Goal: Answer question/provide support: Share knowledge or assist other users

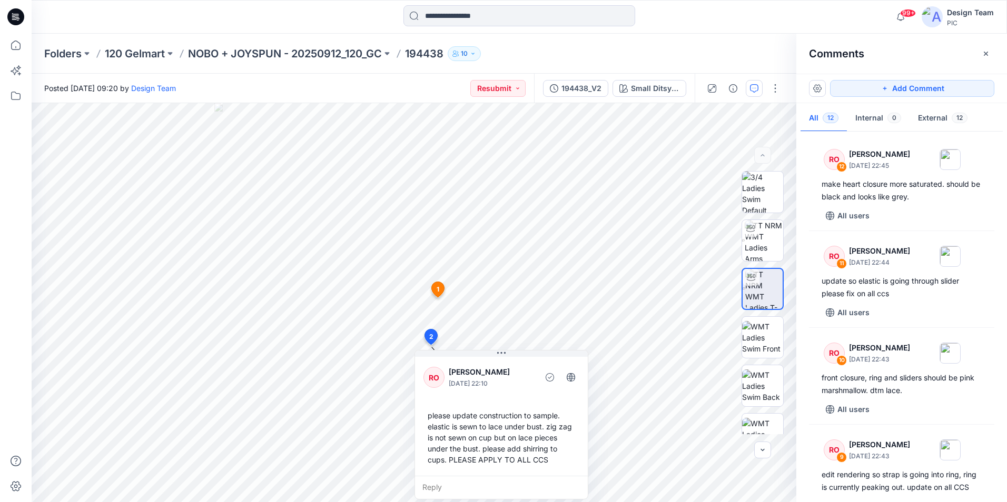
scroll to position [825, 0]
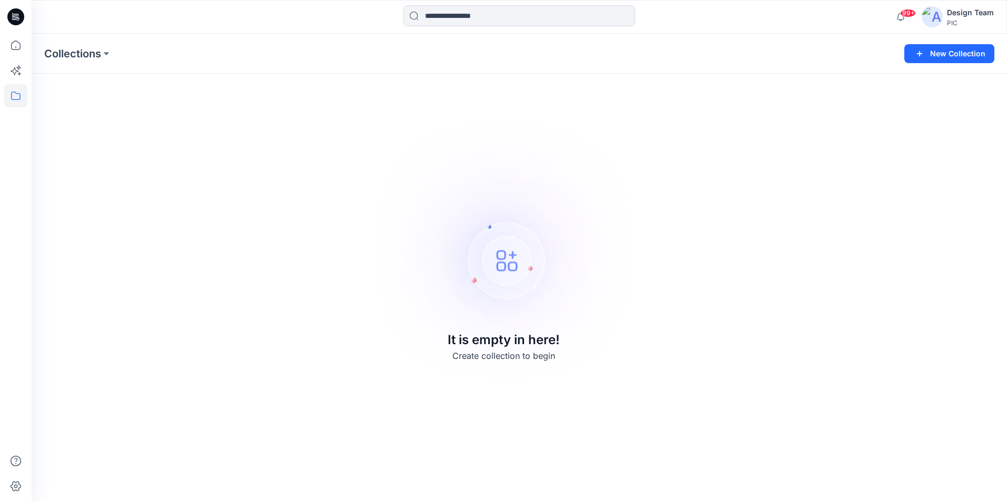
click at [941, 18] on img at bounding box center [932, 16] width 21 height 21
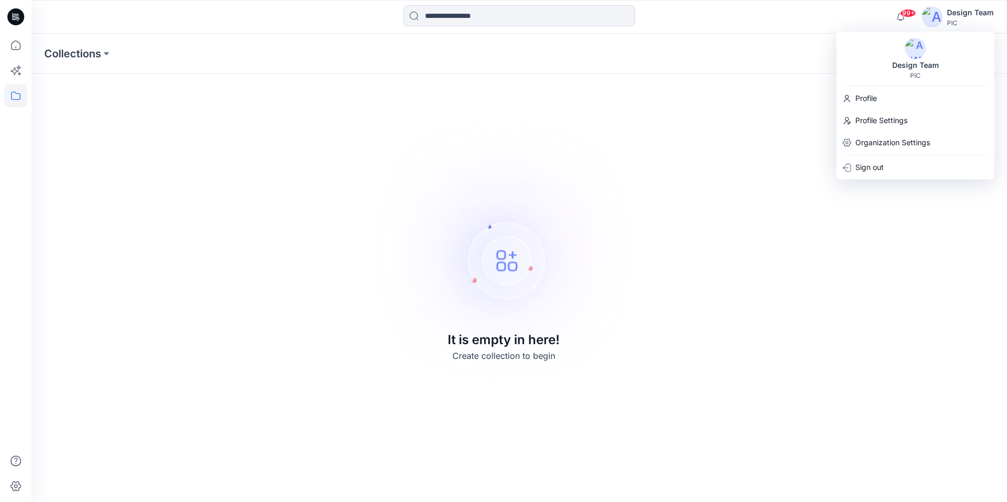
click at [965, 15] on div "Design Team" at bounding box center [970, 12] width 47 height 13
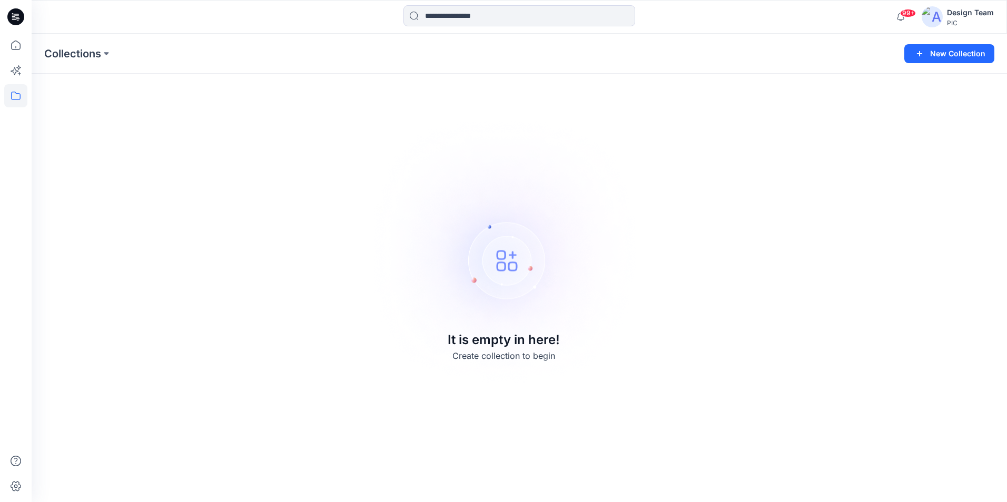
click at [963, 16] on div "Design Team" at bounding box center [970, 12] width 47 height 13
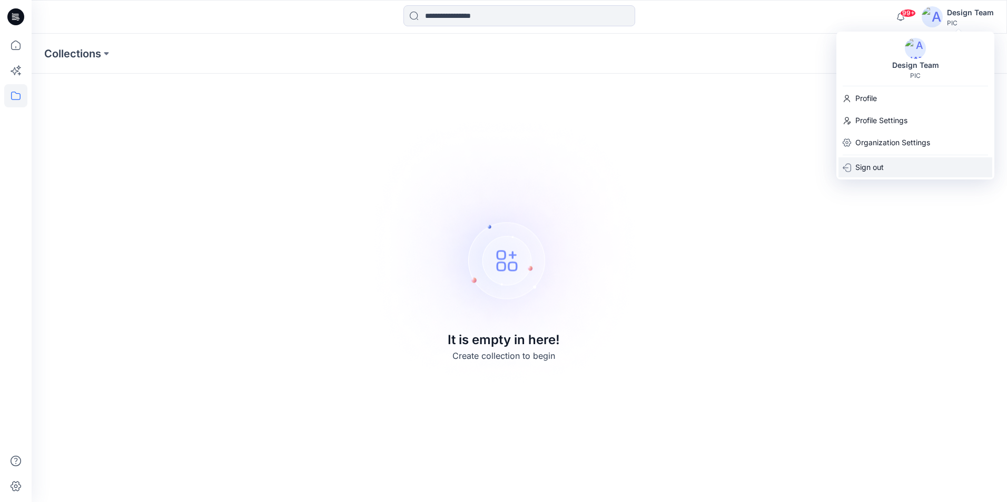
click at [866, 166] on p "Sign out" at bounding box center [869, 167] width 28 height 20
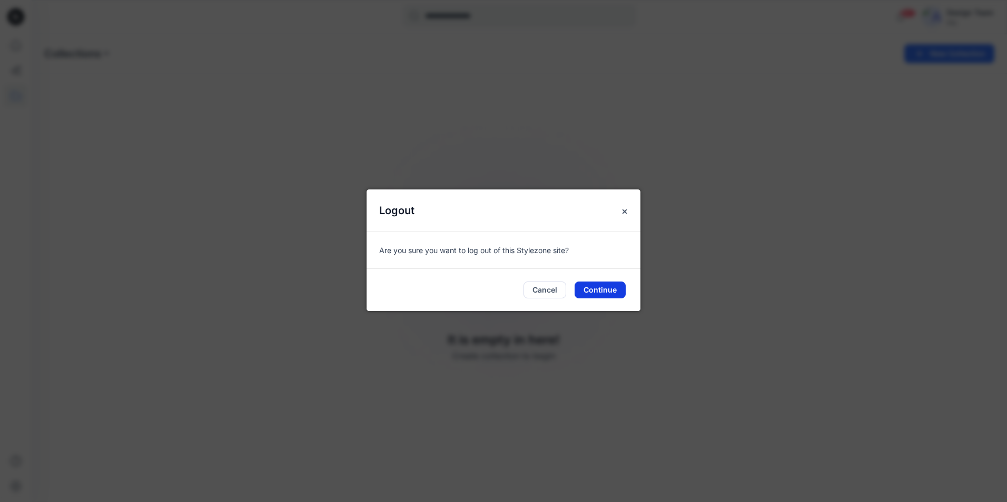
click at [611, 290] on button "Continue" at bounding box center [600, 290] width 51 height 17
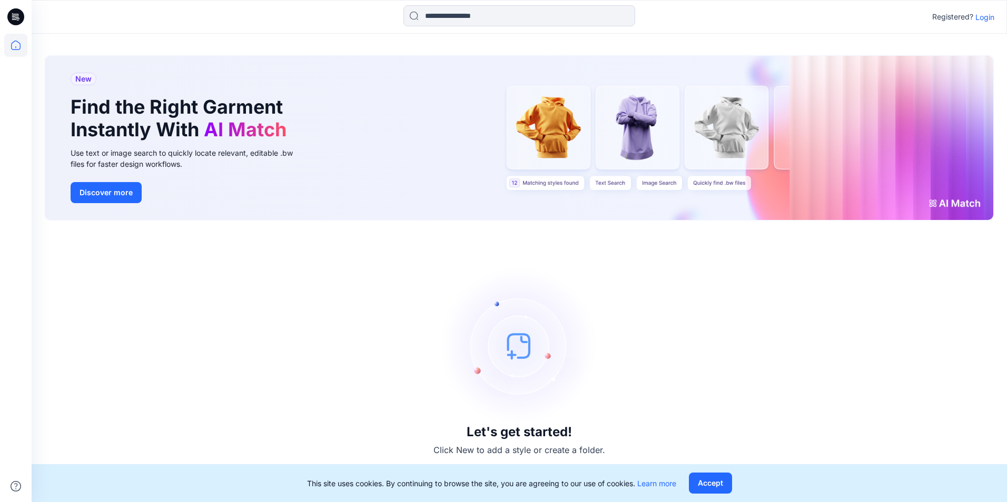
click at [983, 17] on p "Login" at bounding box center [984, 17] width 19 height 11
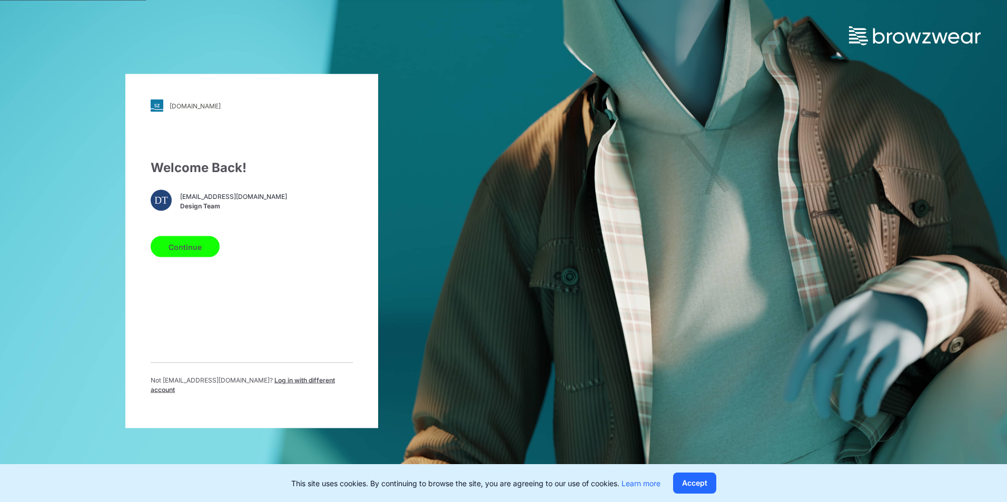
click at [176, 249] on button "Continue" at bounding box center [185, 246] width 69 height 21
click at [178, 253] on button "Continue" at bounding box center [185, 246] width 69 height 21
click at [710, 484] on button "Accept" at bounding box center [694, 483] width 43 height 21
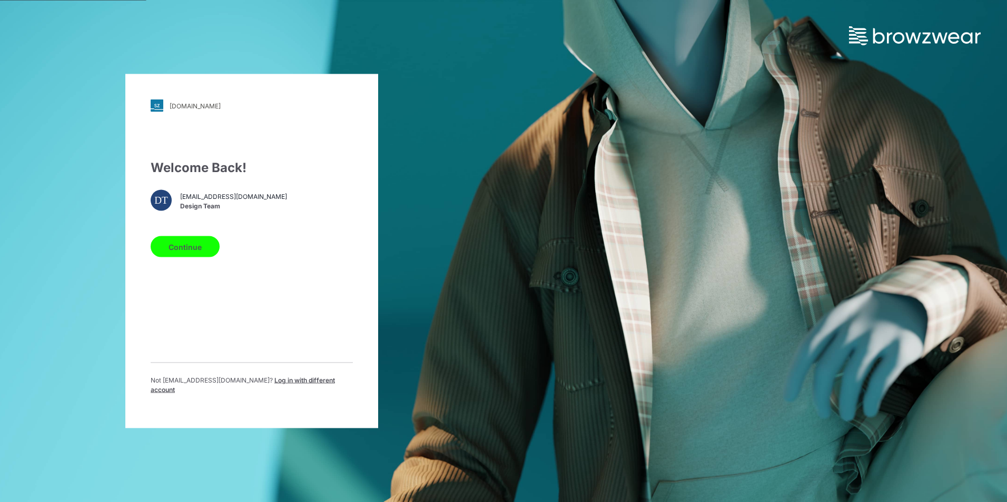
click at [182, 249] on button "Continue" at bounding box center [185, 246] width 69 height 21
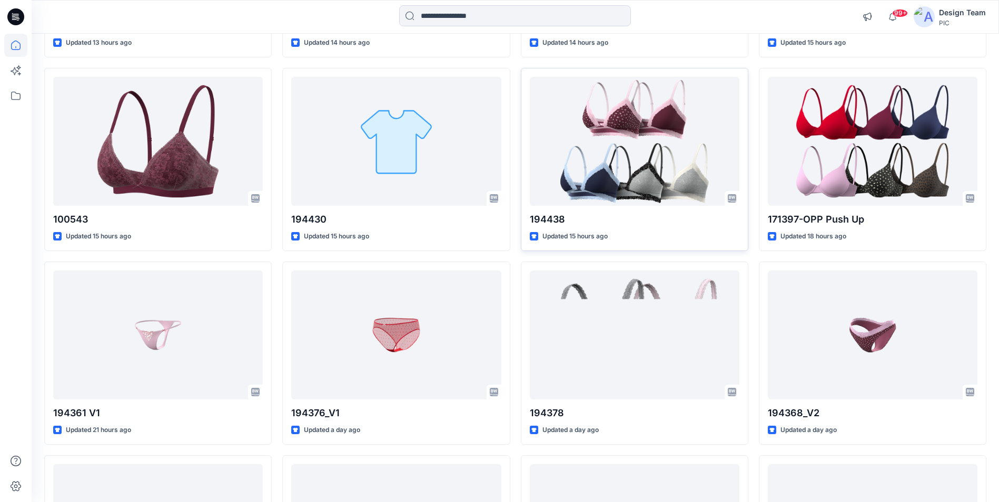
scroll to position [316, 0]
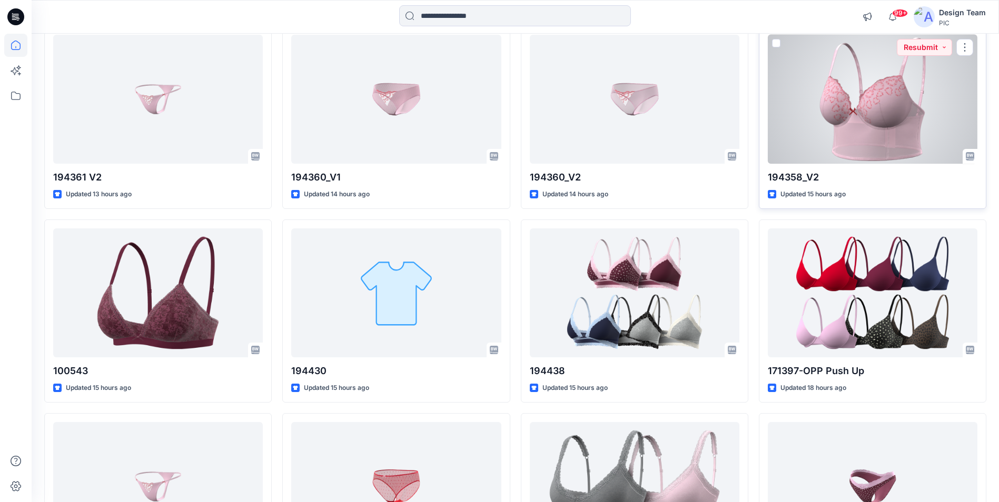
click at [810, 103] on div at bounding box center [873, 99] width 210 height 129
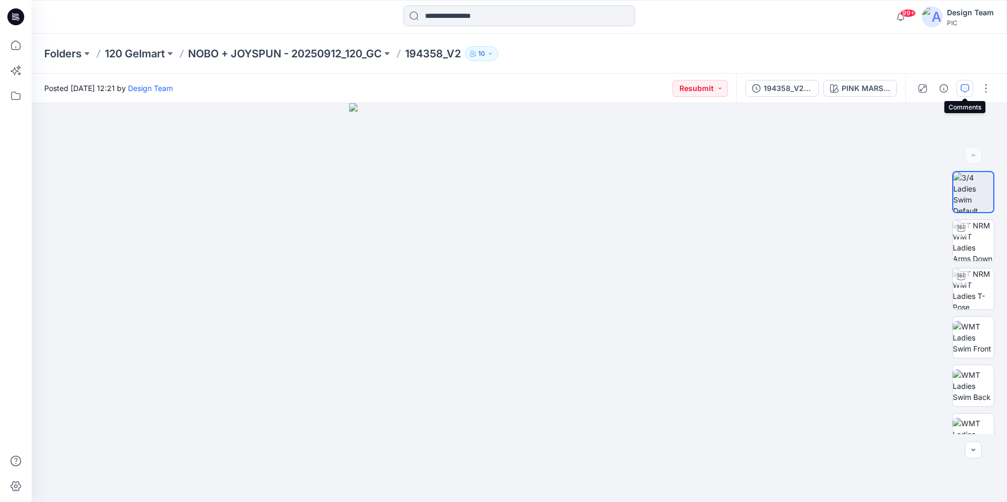
click at [964, 89] on icon "button" at bounding box center [965, 88] width 8 height 8
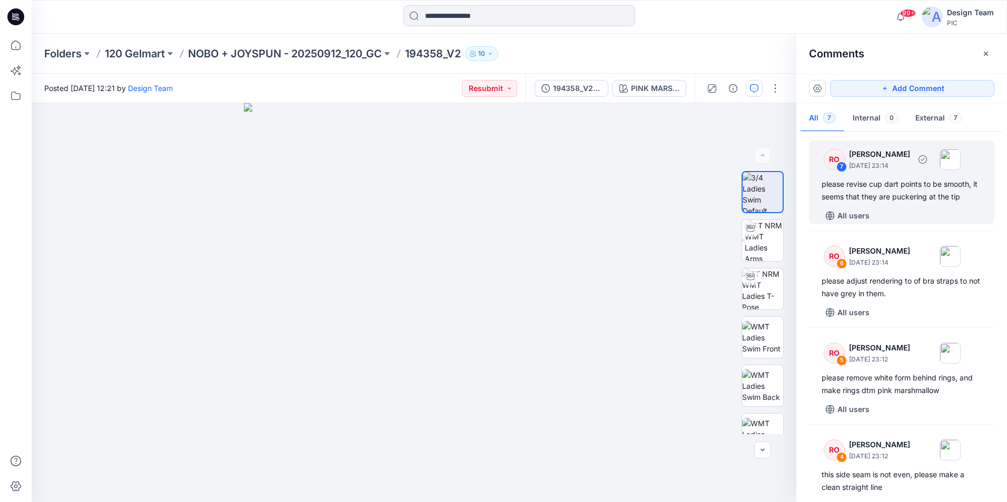
click at [902, 191] on div "please revise cup dart points to be smooth, it seems that they are puckering at…" at bounding box center [902, 190] width 160 height 25
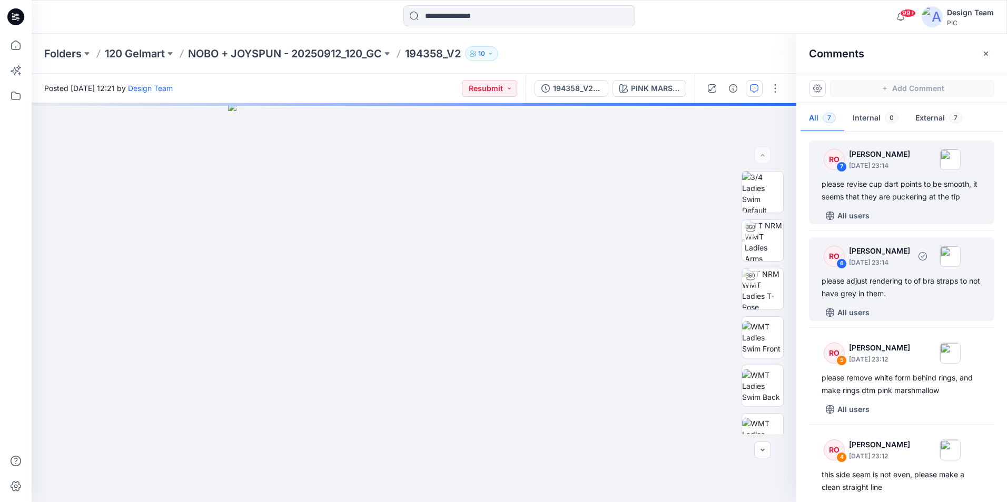
click at [891, 281] on div "please adjust rendering to of bra straps to not have grey in them." at bounding box center [902, 287] width 160 height 25
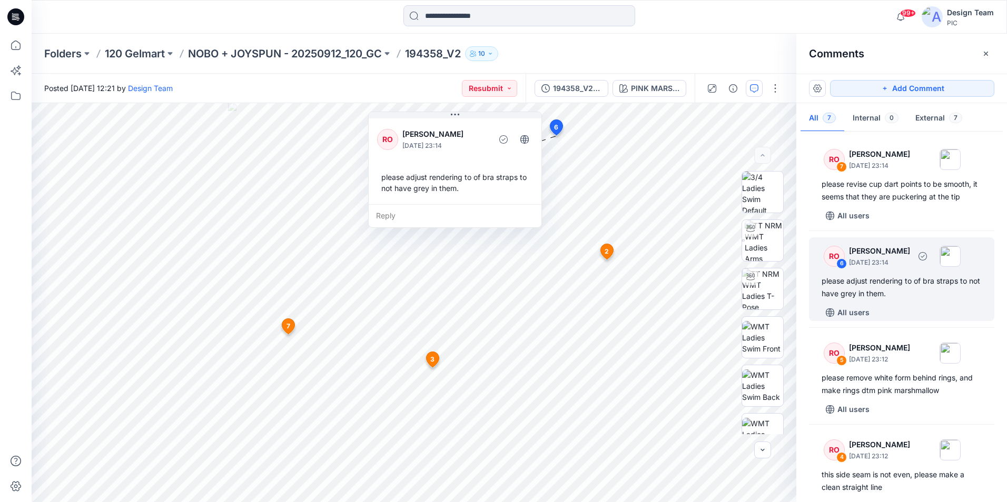
click at [899, 282] on div "please adjust rendering to of bra straps to not have grey in them." at bounding box center [902, 287] width 160 height 25
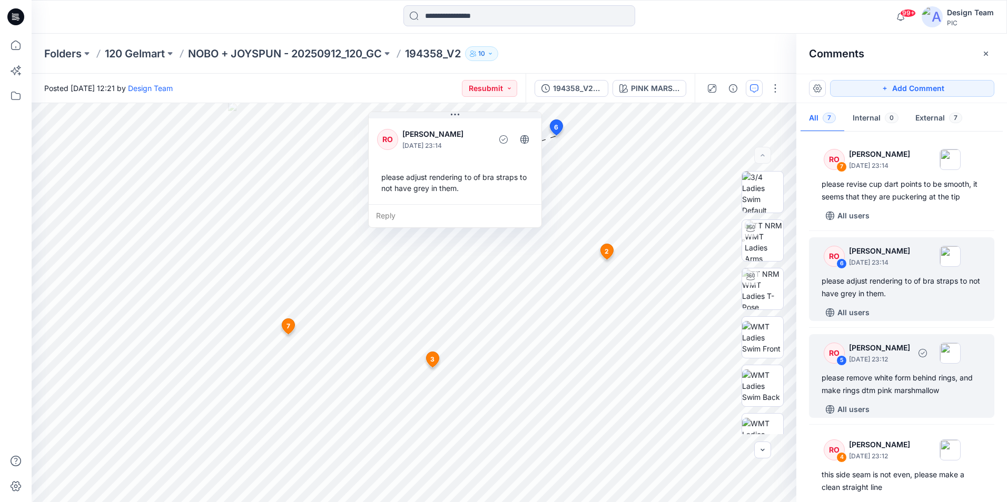
click at [908, 384] on div "please remove white form behind rings, and make rings dtm pink marshmallow" at bounding box center [902, 384] width 160 height 25
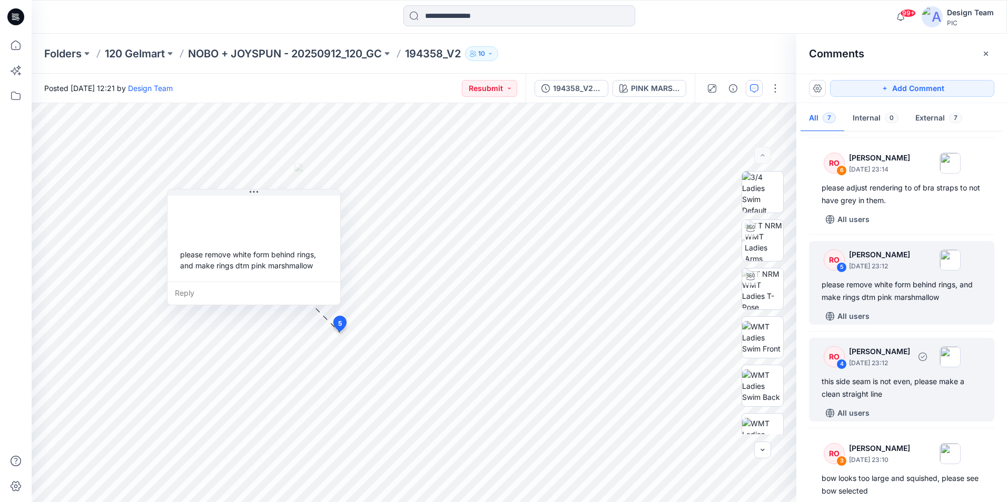
scroll to position [105, 0]
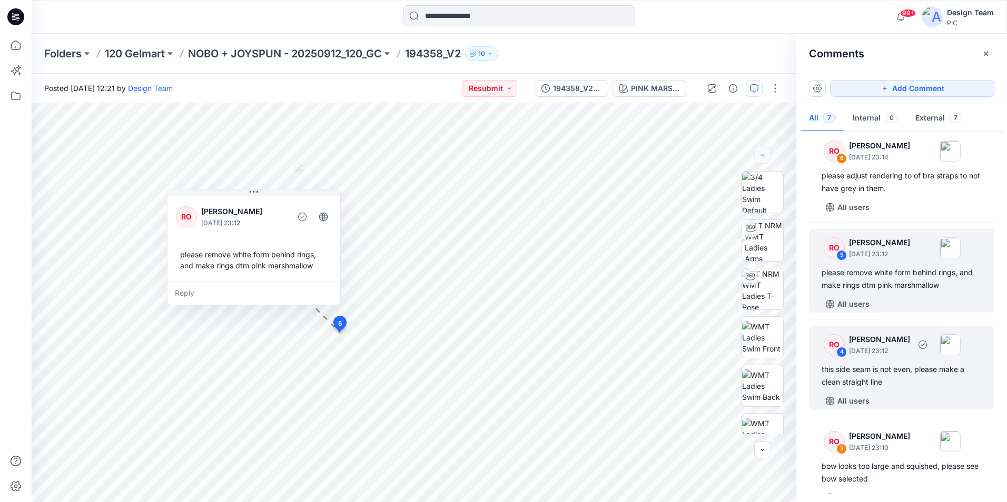
click at [896, 375] on div "this side seam is not even, please make a clean straight line" at bounding box center [902, 375] width 160 height 25
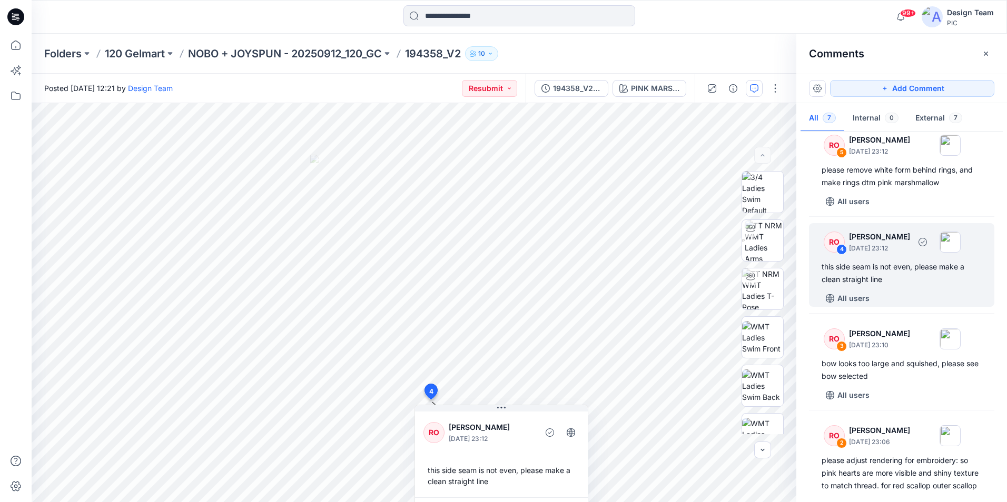
scroll to position [211, 0]
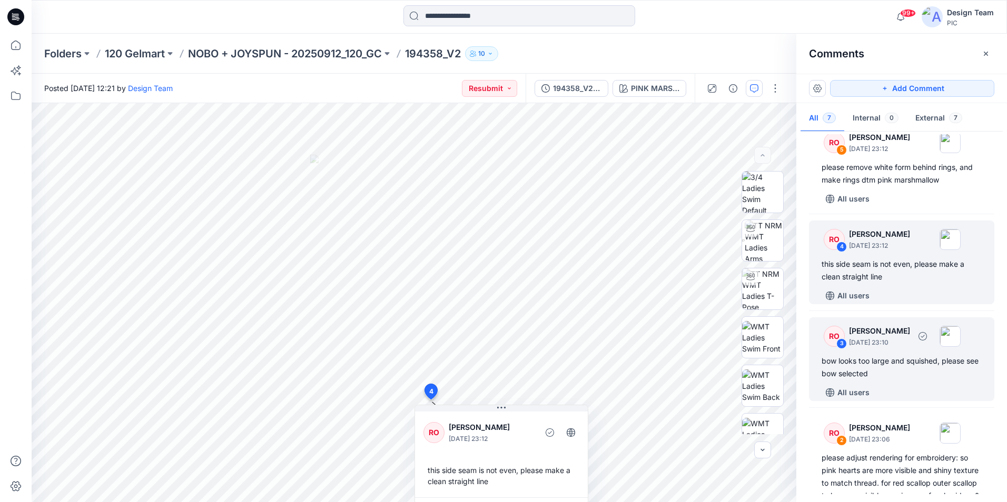
click at [896, 360] on div "bow looks too large and squished, please see bow selected" at bounding box center [902, 367] width 160 height 25
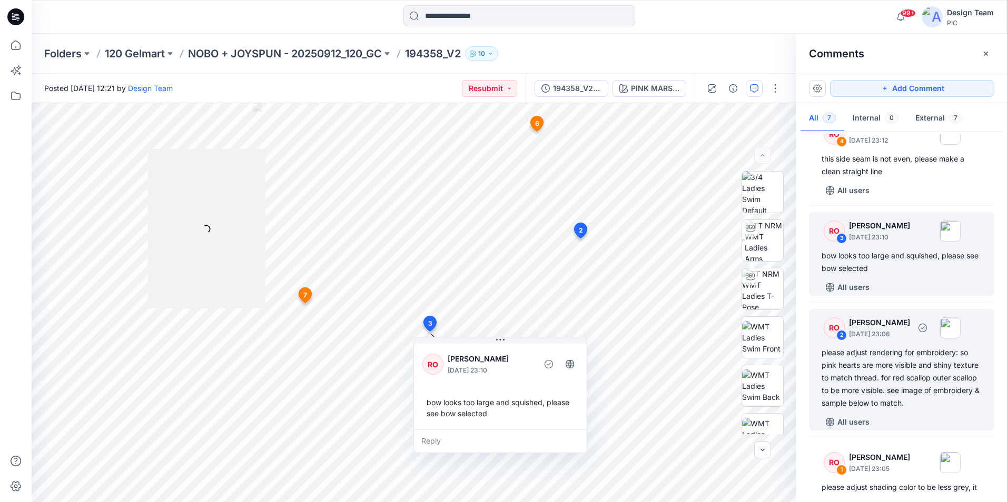
scroll to position [263, 0]
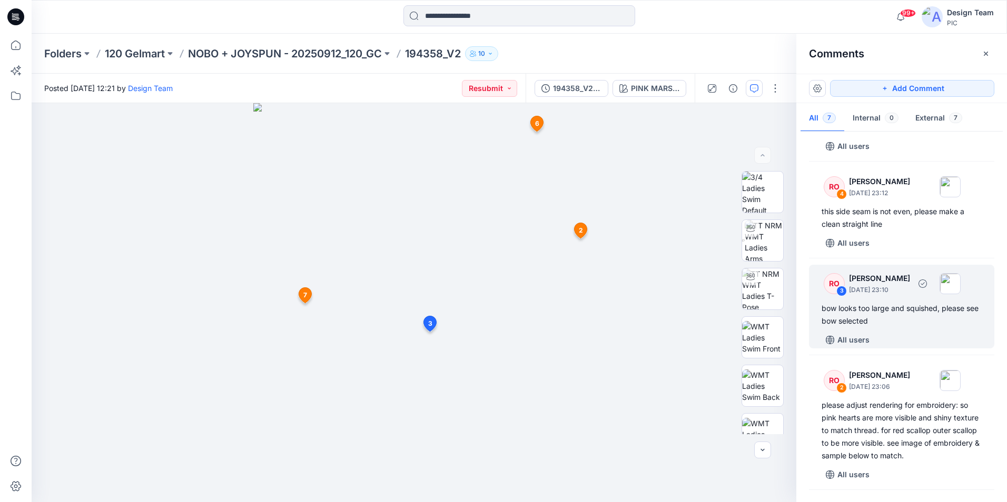
click at [891, 314] on div "bow looks too large and squished, please see bow selected" at bounding box center [902, 314] width 160 height 25
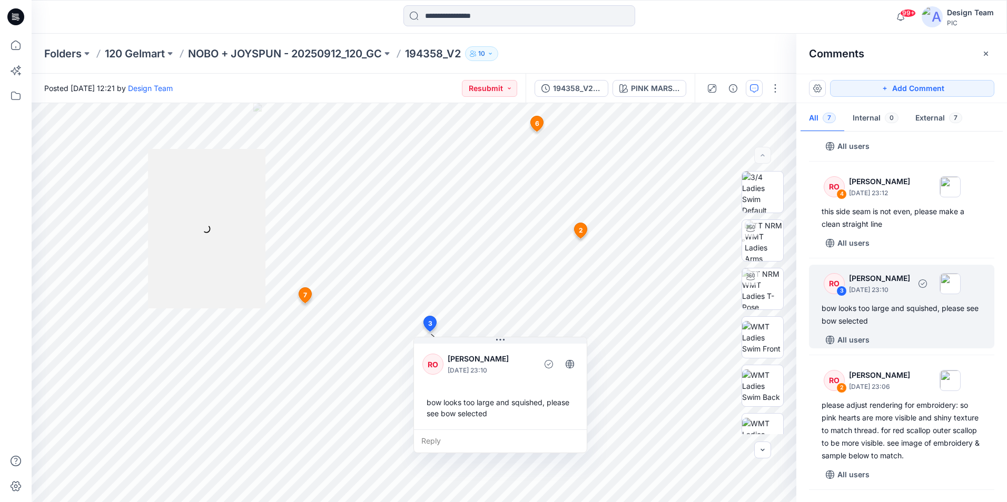
click at [897, 324] on div "bow looks too large and squished, please see bow selected" at bounding box center [902, 314] width 160 height 25
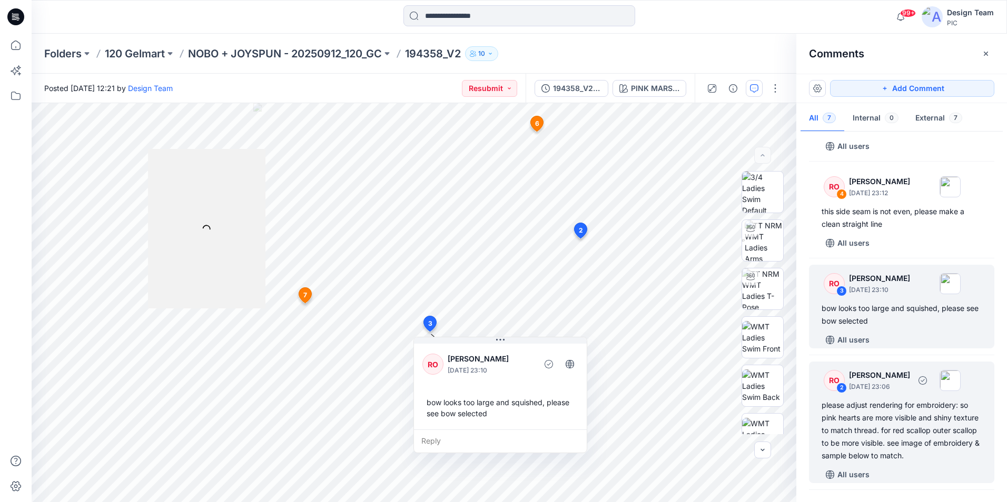
click at [892, 424] on div "please adjust rendering for embroidery: so pink hearts are more visible and shi…" at bounding box center [902, 430] width 160 height 63
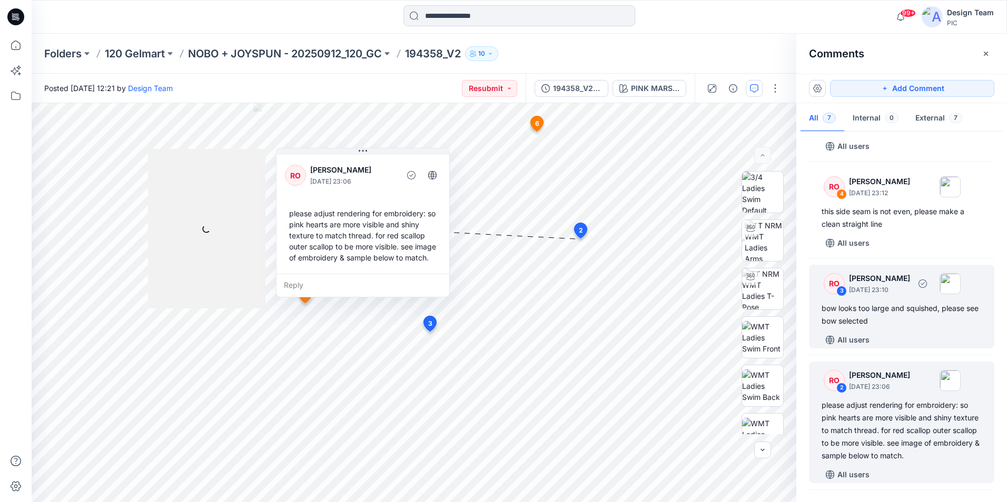
click at [880, 321] on div "bow looks too large and squished, please see bow selected" at bounding box center [902, 314] width 160 height 25
